Goal: Information Seeking & Learning: Learn about a topic

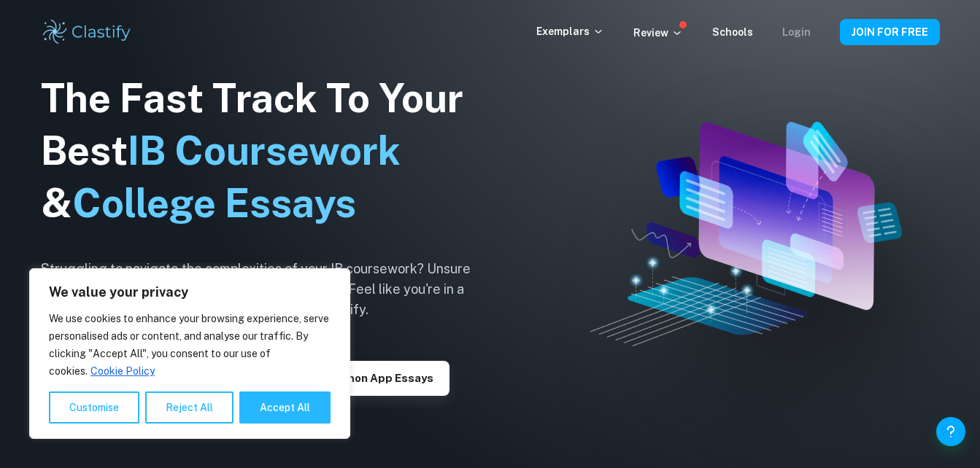
click at [802, 31] on link "Login" at bounding box center [796, 32] width 28 height 12
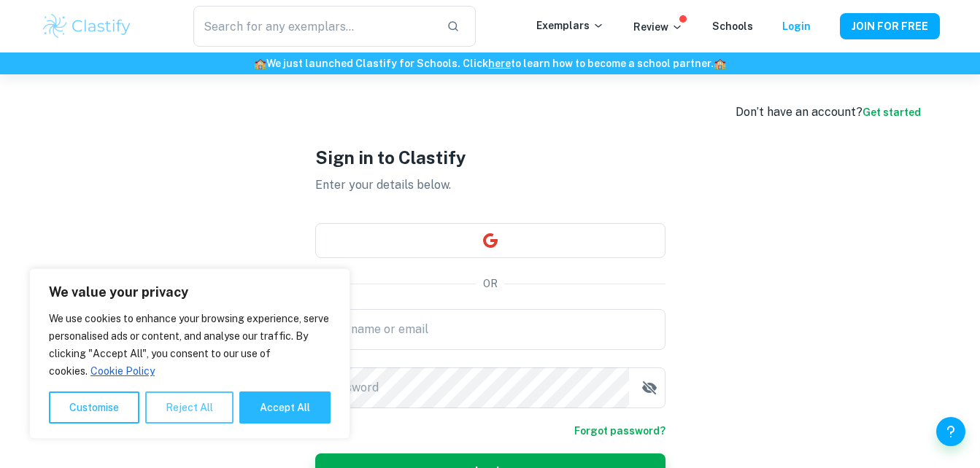
click at [169, 408] on button "Reject All" at bounding box center [189, 408] width 88 height 32
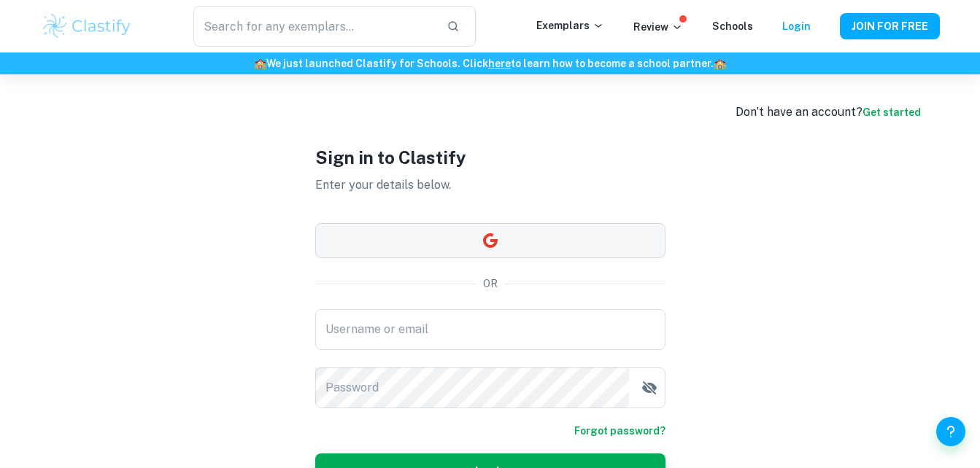
click at [465, 246] on button "button" at bounding box center [490, 240] width 350 height 35
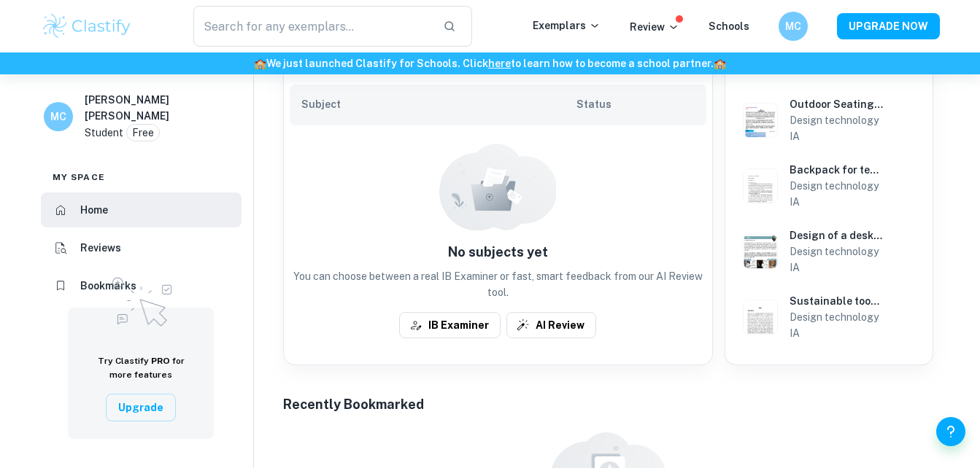
scroll to position [365, 0]
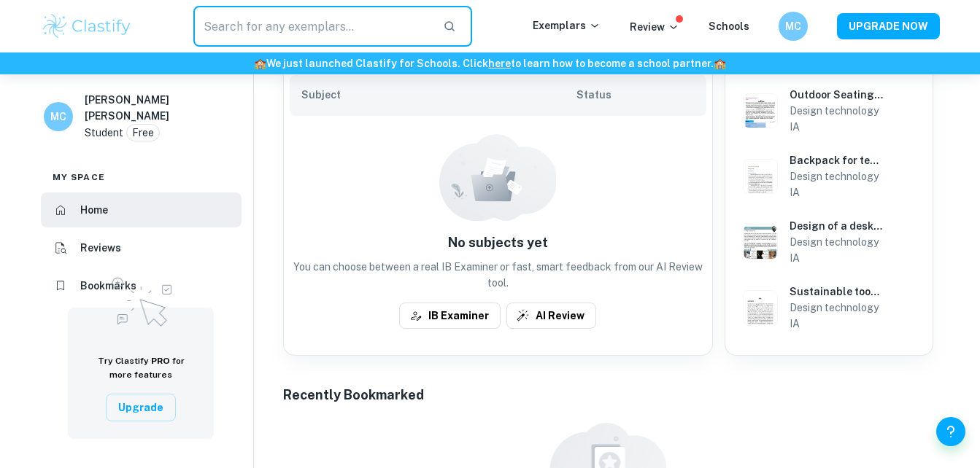
click at [265, 29] on input "text" at bounding box center [312, 26] width 239 height 41
type input "design"
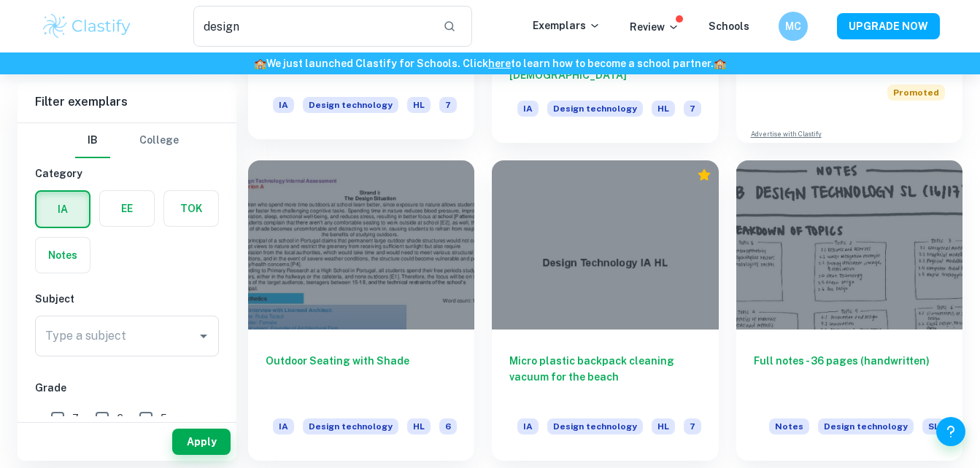
scroll to position [365, 0]
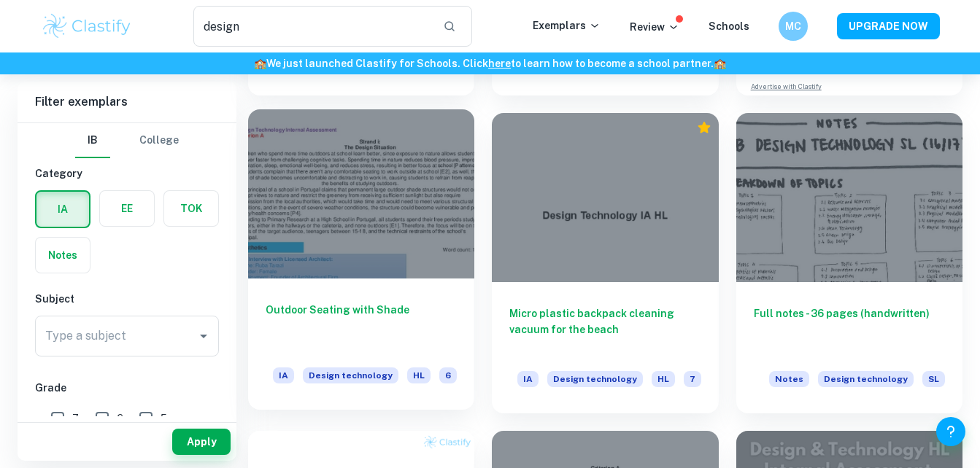
click at [417, 179] on div at bounding box center [361, 194] width 226 height 170
